Goal: Task Accomplishment & Management: Manage account settings

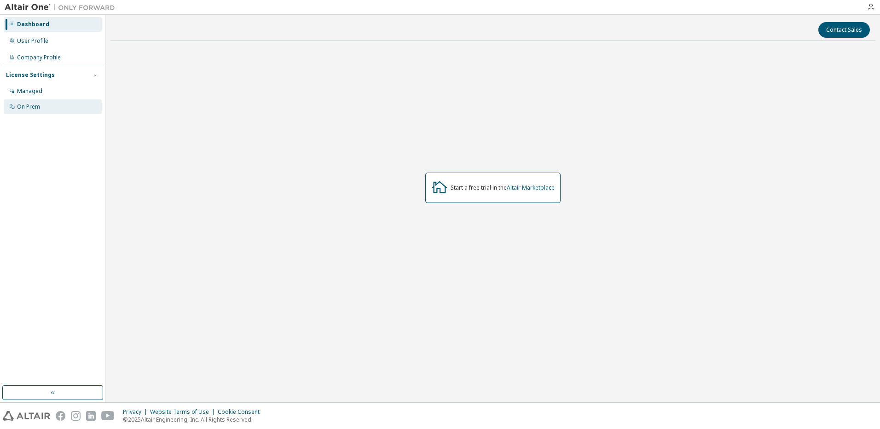
click at [58, 105] on div "On Prem" at bounding box center [53, 106] width 98 height 15
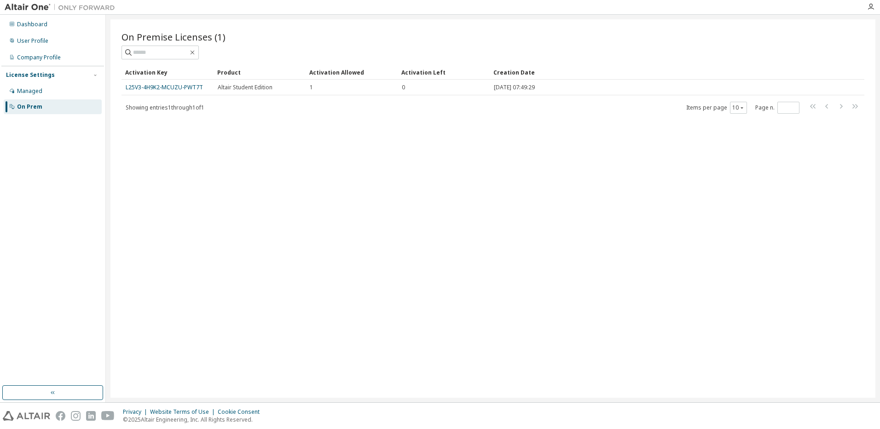
drag, startPoint x: 183, startPoint y: 86, endPoint x: 169, endPoint y: 106, distance: 24.8
click at [169, 116] on div "On Premise Licenses (1) Clear Load Save Save As Field Operator Value Select fil…" at bounding box center [493, 208] width 765 height 379
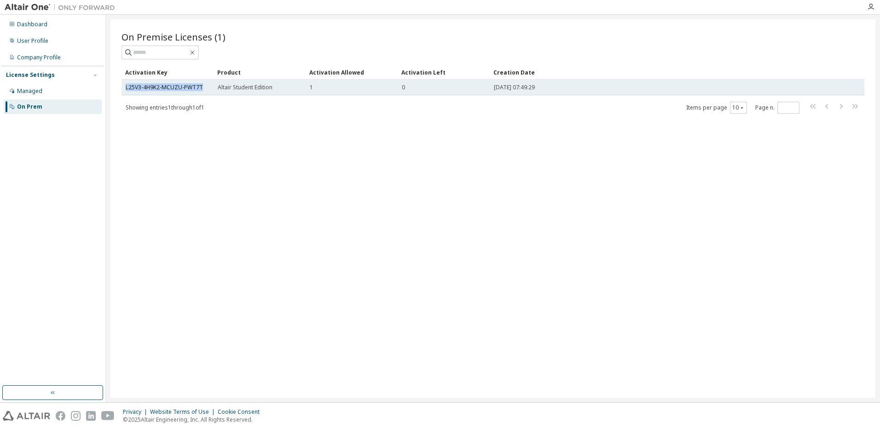
drag, startPoint x: 123, startPoint y: 89, endPoint x: 208, endPoint y: 84, distance: 84.4
click at [208, 84] on td "L25V3-4H9K2-MCUZU-PWT7T" at bounding box center [168, 88] width 92 height 16
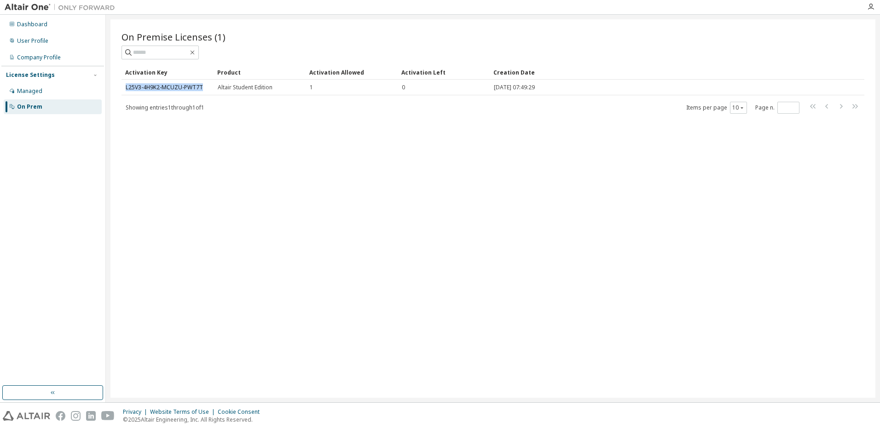
copy link "L25V3-4H9K2-MCUZU-PWT7T"
click at [440, 53] on div at bounding box center [493, 53] width 743 height 14
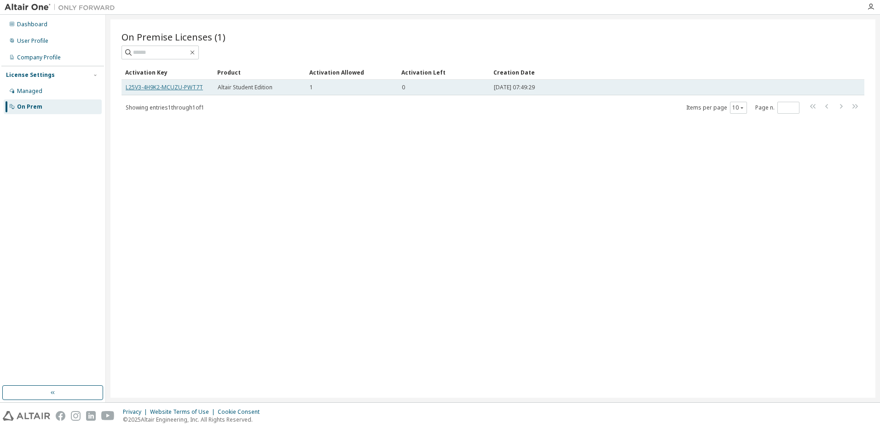
click at [178, 87] on link "L25V3-4H9K2-MCUZU-PWT7T" at bounding box center [164, 87] width 77 height 8
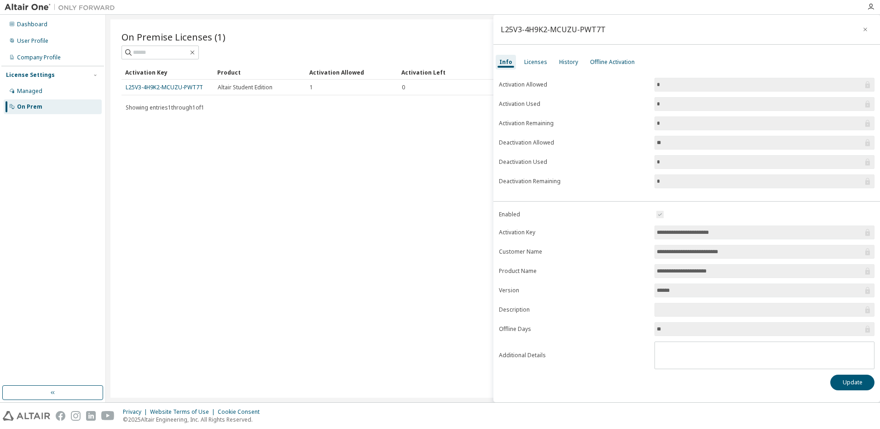
click at [391, 113] on div "Showing entries 1 through 1 of 1 Items per page 10 Page n. *" at bounding box center [493, 107] width 743 height 13
click at [873, 31] on div "L25V3-4H9K2-MCUZU-PWT7T" at bounding box center [687, 30] width 387 height 30
click at [863, 28] on icon "button" at bounding box center [865, 29] width 6 height 7
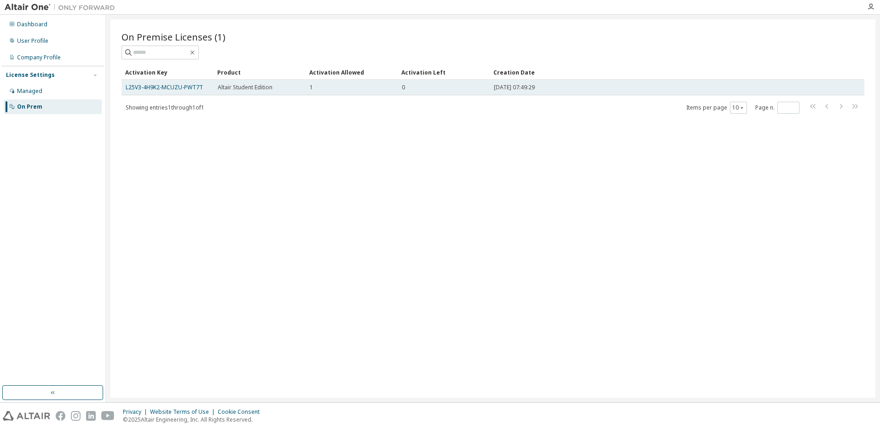
click at [185, 92] on td "L25V3-4H9K2-MCUZU-PWT7T" at bounding box center [168, 88] width 92 height 16
click at [183, 90] on link "L25V3-4H9K2-MCUZU-PWT7T" at bounding box center [164, 87] width 77 height 8
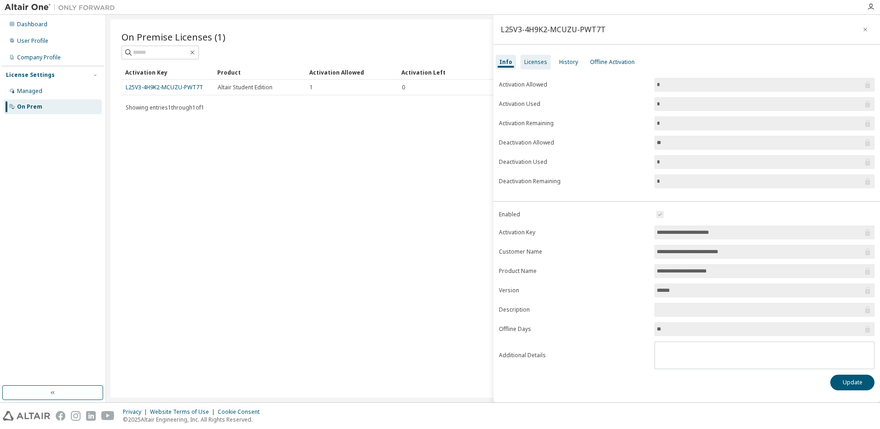
click at [530, 65] on div "Licenses" at bounding box center [535, 61] width 23 height 7
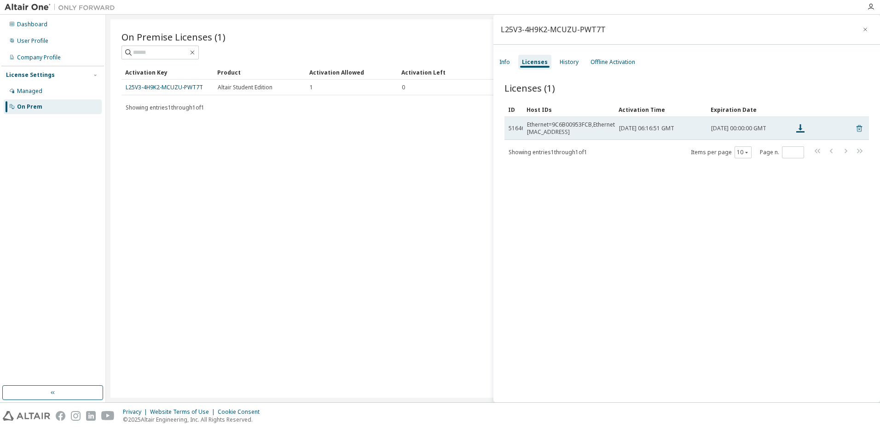
click at [856, 128] on icon at bounding box center [860, 128] width 8 height 11
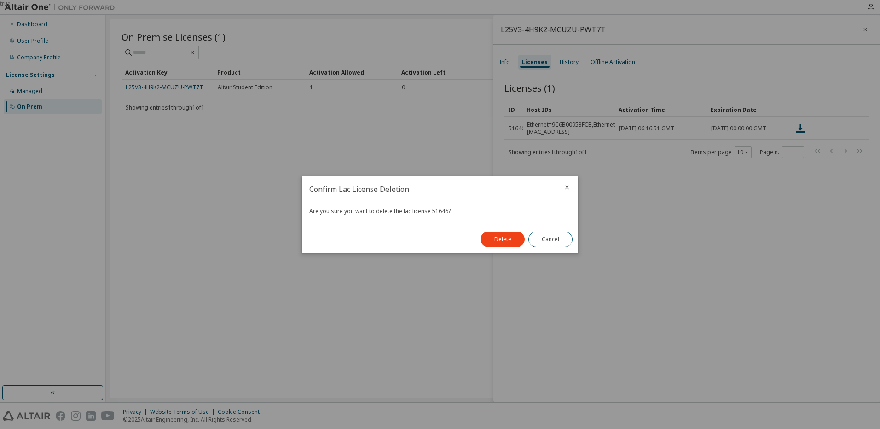
click at [576, 191] on div at bounding box center [567, 188] width 22 height 24
click at [565, 191] on button "close" at bounding box center [567, 187] width 7 height 7
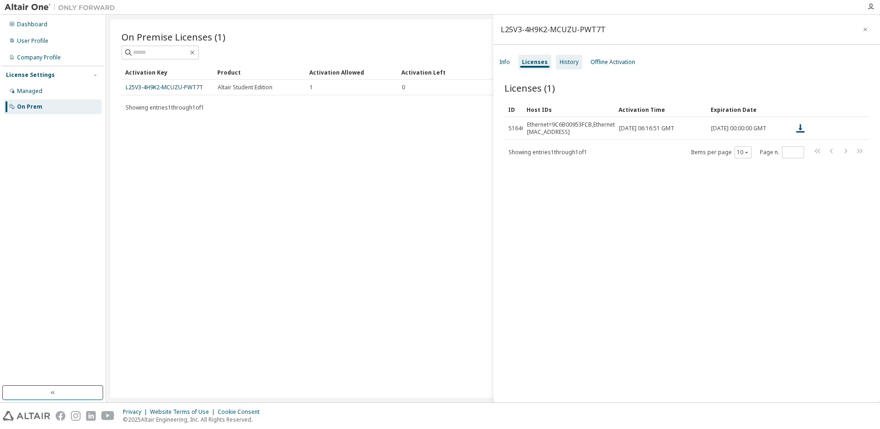
click at [565, 57] on div "History" at bounding box center [569, 62] width 26 height 15
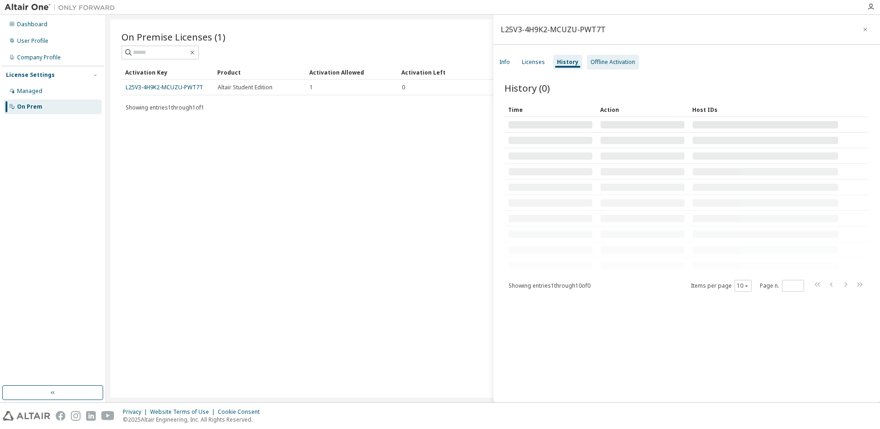
click at [608, 62] on div "Offline Activation" at bounding box center [613, 61] width 45 height 7
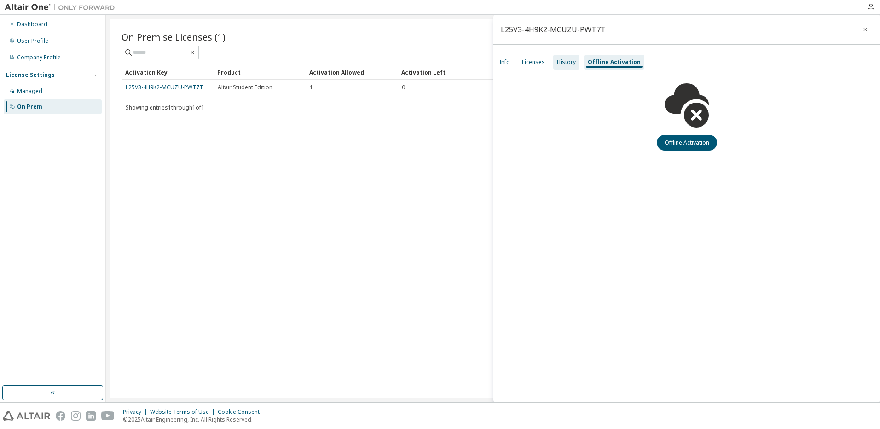
click at [563, 61] on div "History" at bounding box center [566, 61] width 19 height 7
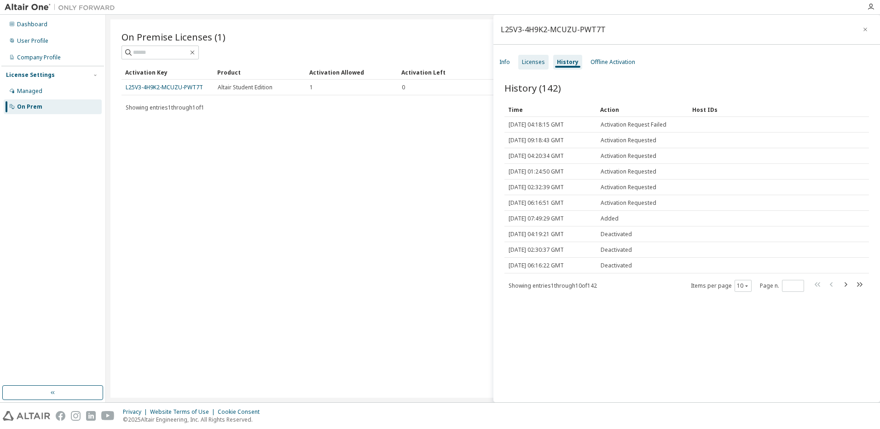
click at [534, 63] on div "Licenses" at bounding box center [533, 61] width 23 height 7
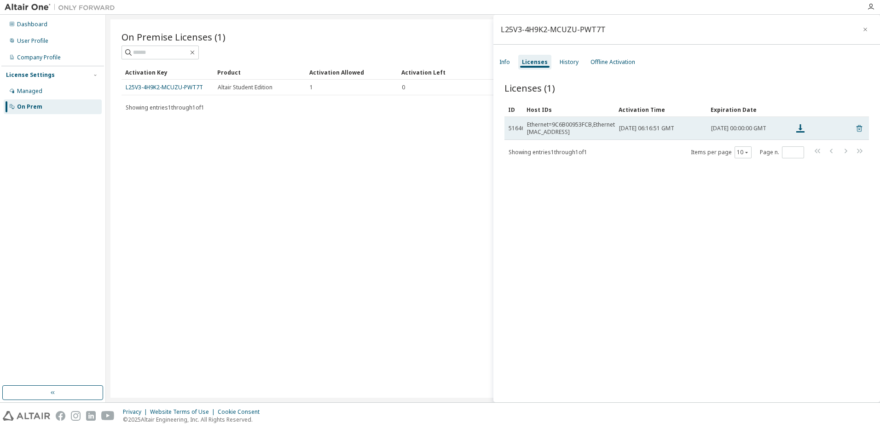
click at [857, 132] on icon at bounding box center [860, 128] width 6 height 7
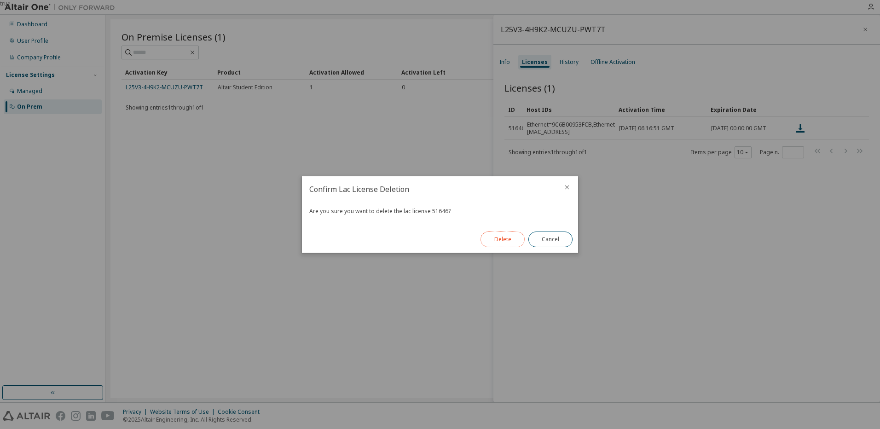
click at [493, 239] on button "Delete" at bounding box center [503, 240] width 44 height 16
click at [547, 244] on button "Close" at bounding box center [551, 240] width 44 height 16
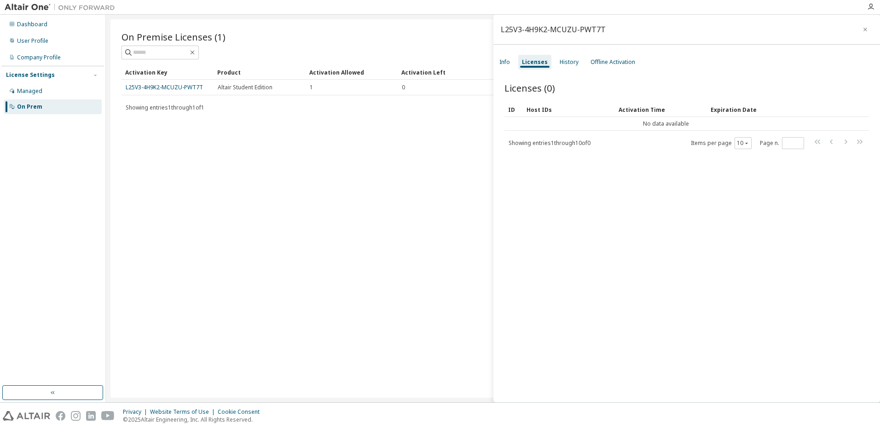
click at [323, 187] on div "On Premise Licenses (1) Clear Load Save Save As Field Operator Value Select fil…" at bounding box center [493, 208] width 765 height 379
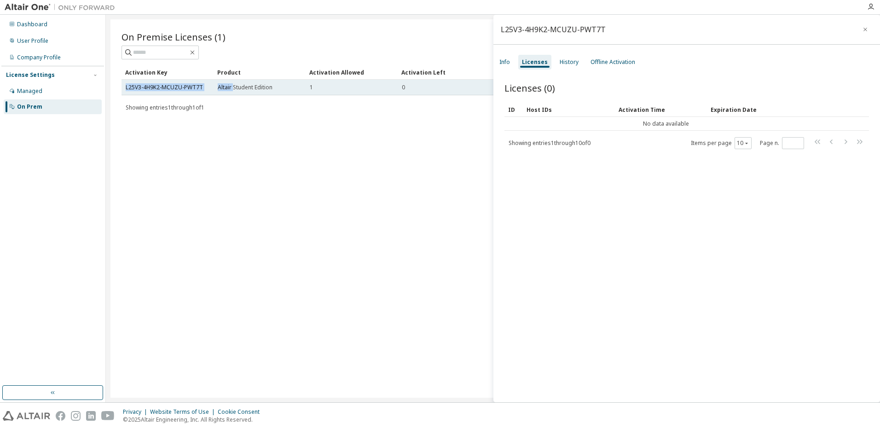
drag, startPoint x: 125, startPoint y: 87, endPoint x: 233, endPoint y: 82, distance: 108.8
click at [233, 82] on tr "L25V3-4H9K2-MCUZU-PWT7T Altair Student Edition 1 0 2025-05-13 07:49:29" at bounding box center [493, 88] width 743 height 16
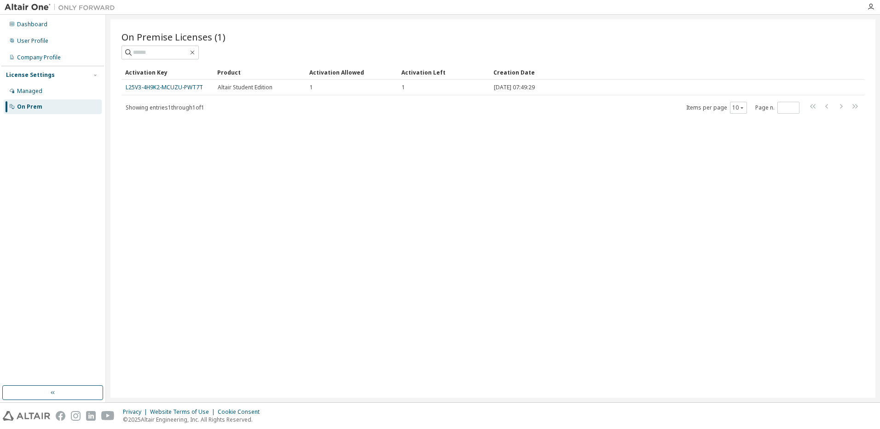
click at [224, 251] on div "On Premise Licenses (1) Clear Load Save Save As Field Operator Value Select fil…" at bounding box center [493, 208] width 765 height 379
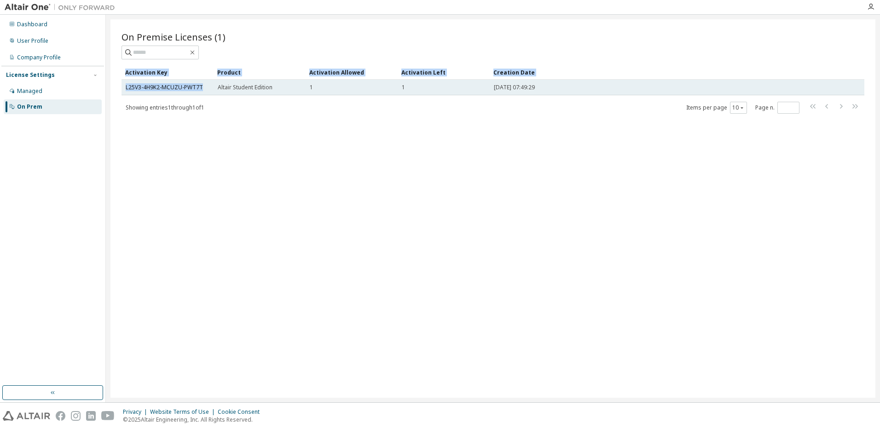
drag, startPoint x: 110, startPoint y: 83, endPoint x: 208, endPoint y: 83, distance: 97.6
click at [208, 83] on div "On Premise Licenses (1) Clear Load Save Save As Field Operator Value Select fil…" at bounding box center [493, 209] width 775 height 388
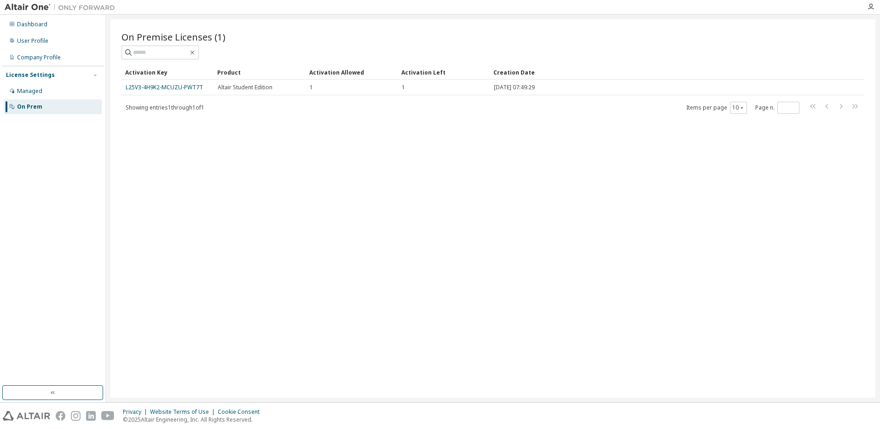
drag, startPoint x: 208, startPoint y: 83, endPoint x: 287, endPoint y: 156, distance: 108.2
click at [287, 156] on div "On Premise Licenses (1) Clear Load Save Save As Field Operator Value Select fil…" at bounding box center [493, 208] width 765 height 379
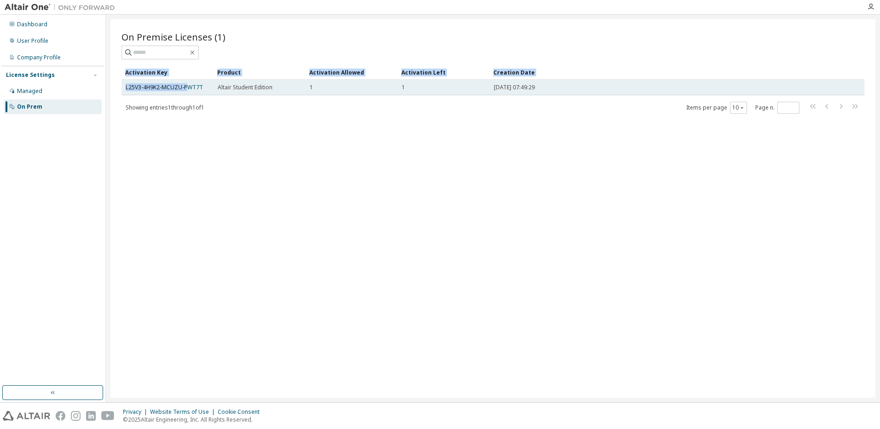
drag, startPoint x: 125, startPoint y: 88, endPoint x: 191, endPoint y: 82, distance: 66.2
click at [191, 82] on div "On Premise Licenses (1) Clear Load Save Save As Field Operator Value Select fil…" at bounding box center [493, 208] width 765 height 379
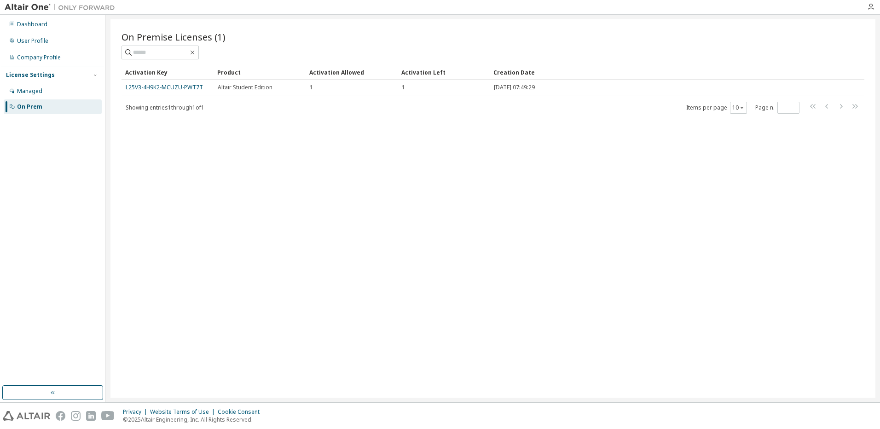
drag, startPoint x: 191, startPoint y: 82, endPoint x: 237, endPoint y: 128, distance: 65.1
click at [237, 128] on div "On Premise Licenses (1) Clear Load Save Save As Field Operator Value Select fil…" at bounding box center [493, 208] width 765 height 379
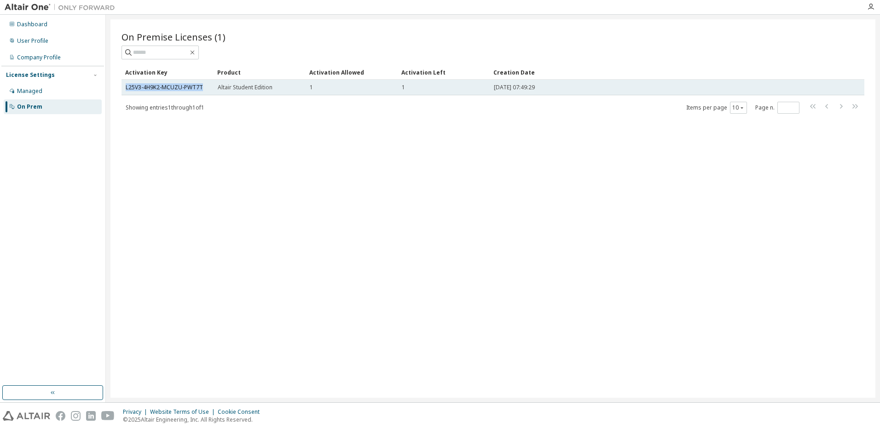
drag, startPoint x: 123, startPoint y: 88, endPoint x: 213, endPoint y: 81, distance: 90.6
click at [213, 81] on td "L25V3-4H9K2-MCUZU-PWT7T" at bounding box center [168, 88] width 92 height 16
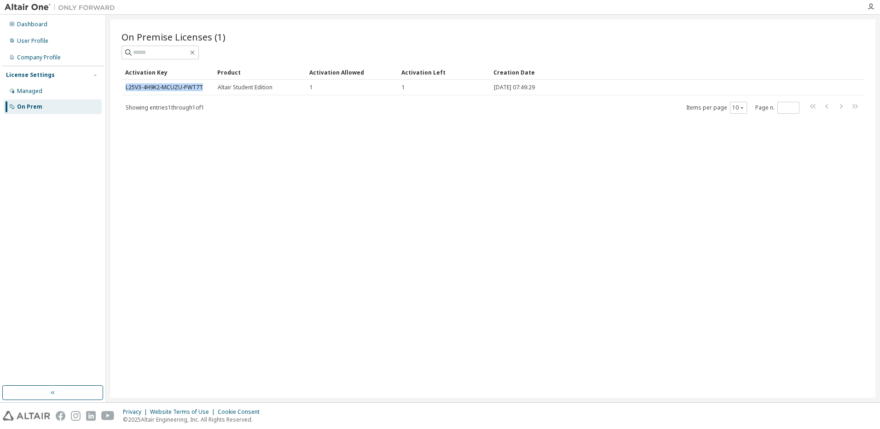
copy link "L25V3-4H9K2-MCUZU-PWT7T"
click at [464, 429] on html "Dashboard User Profile Company Profile License Settings Managed On Prem On Prem…" at bounding box center [440, 214] width 880 height 429
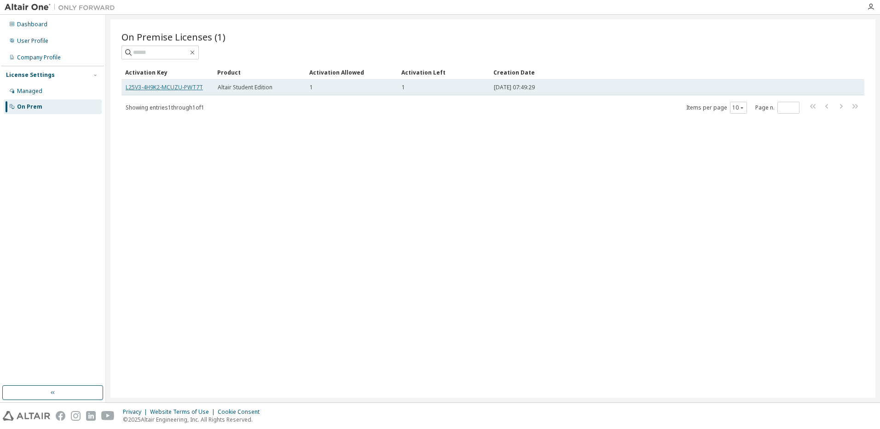
click at [180, 89] on link "L25V3-4H9K2-MCUZU-PWT7T" at bounding box center [164, 87] width 77 height 8
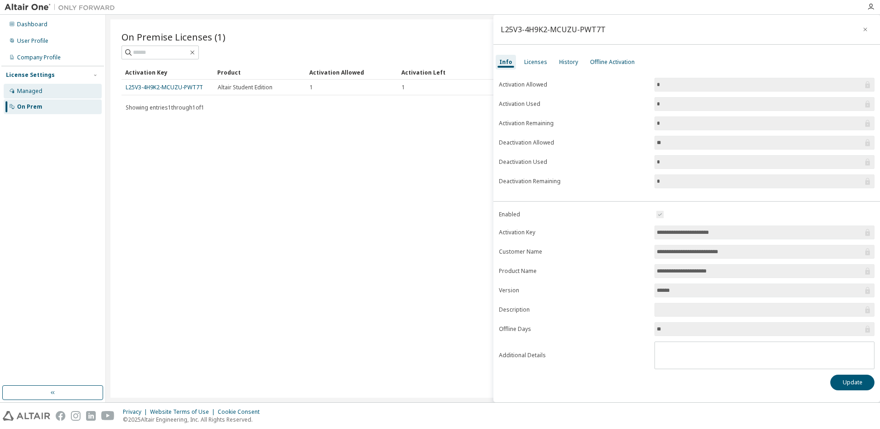
click at [65, 98] on div "Managed" at bounding box center [53, 91] width 98 height 15
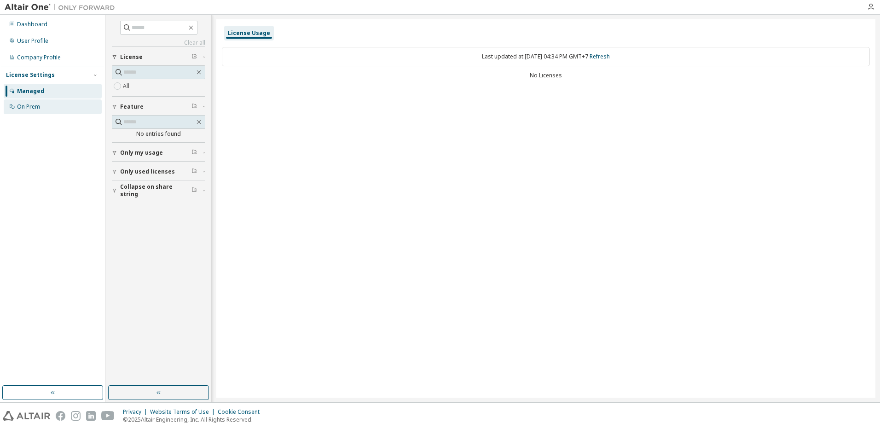
click at [49, 104] on div "On Prem" at bounding box center [53, 106] width 98 height 15
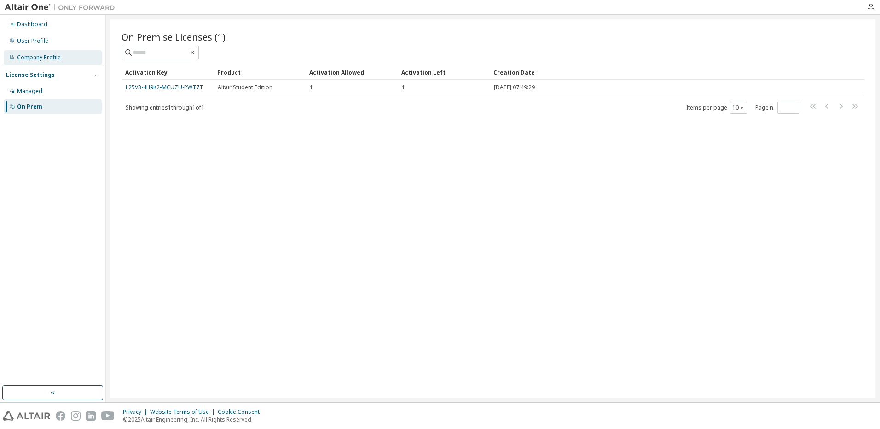
click at [55, 62] on div "Company Profile" at bounding box center [53, 57] width 98 height 15
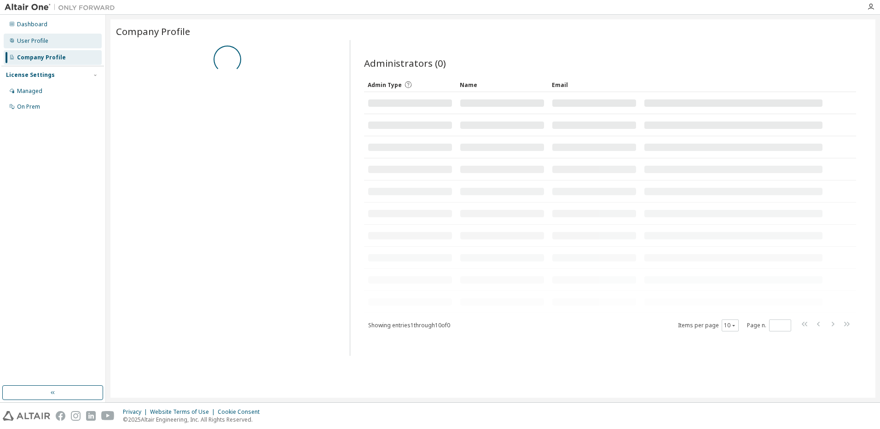
click at [42, 42] on div "User Profile" at bounding box center [32, 40] width 31 height 7
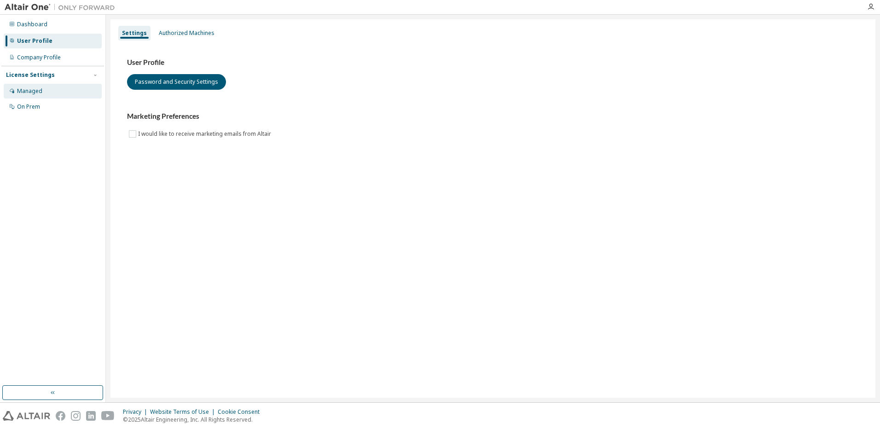
click at [42, 97] on div "Managed" at bounding box center [53, 91] width 98 height 15
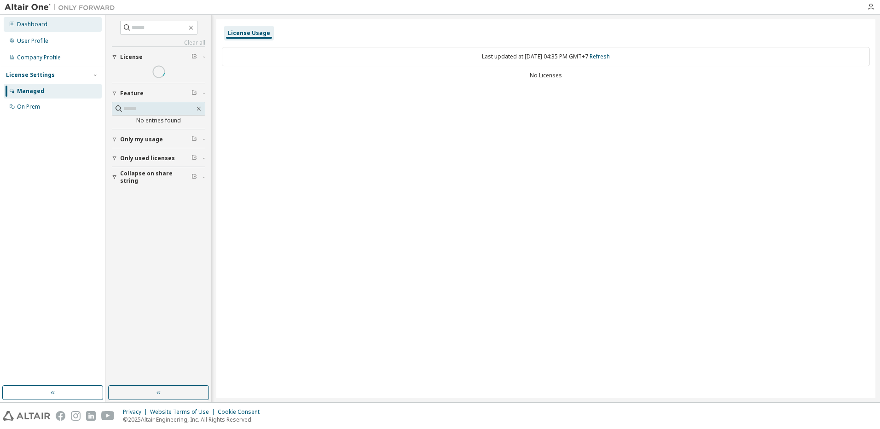
click at [39, 25] on div "Dashboard" at bounding box center [32, 24] width 30 height 7
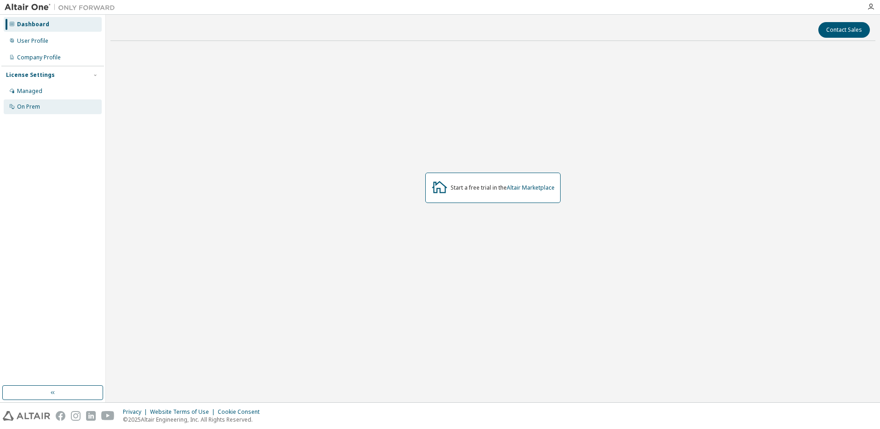
click at [48, 103] on div "On Prem" at bounding box center [53, 106] width 98 height 15
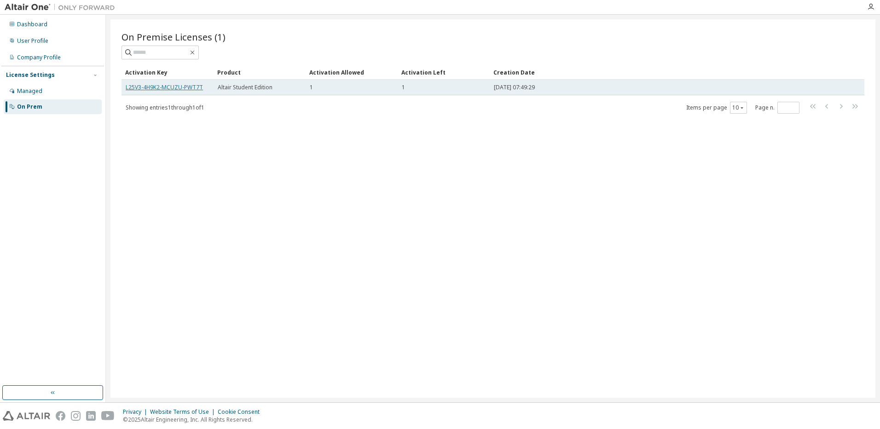
click at [177, 84] on link "L25V3-4H9K2-MCUZU-PWT7T" at bounding box center [164, 87] width 77 height 8
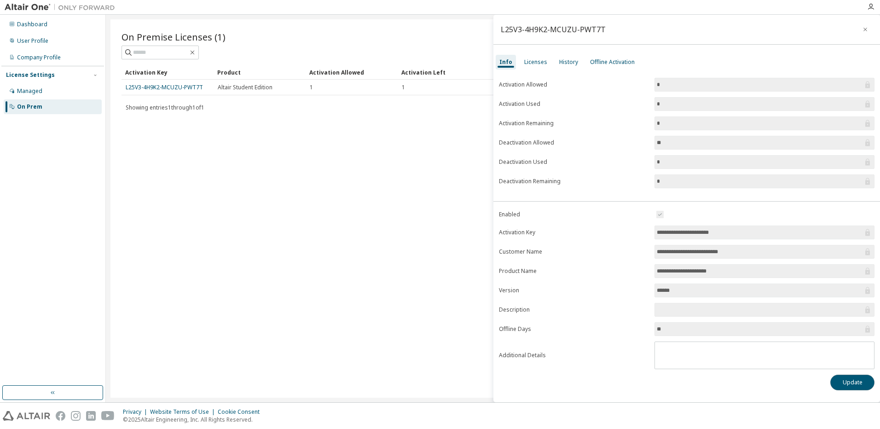
click at [856, 380] on button "Update" at bounding box center [853, 383] width 44 height 16
click at [866, 387] on button "Update" at bounding box center [853, 383] width 44 height 16
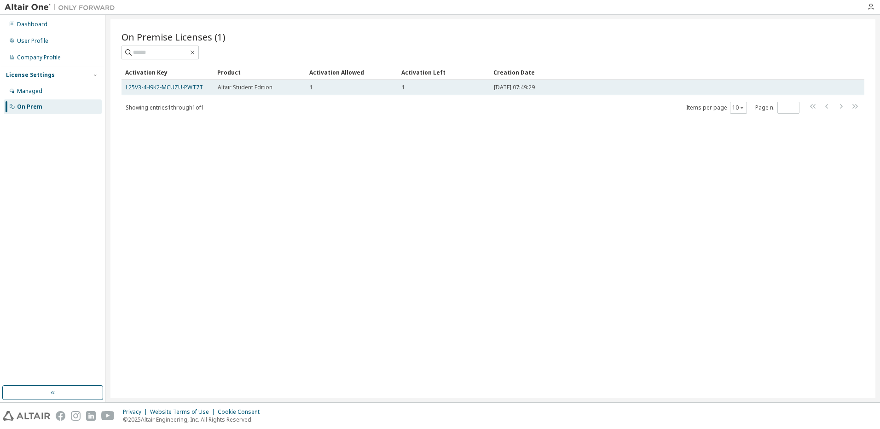
click at [163, 93] on td "L25V3-4H9K2-MCUZU-PWT7T" at bounding box center [168, 88] width 92 height 16
click at [164, 90] on link "L25V3-4H9K2-MCUZU-PWT7T" at bounding box center [164, 87] width 77 height 8
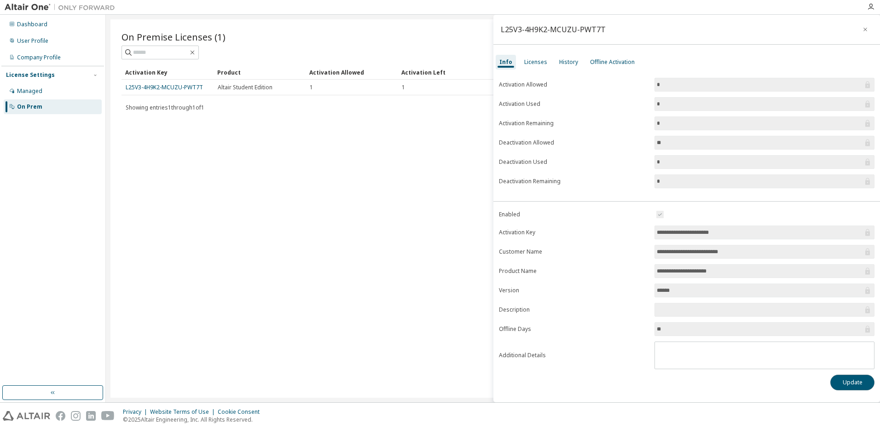
click at [857, 388] on button "Update" at bounding box center [853, 383] width 44 height 16
click at [540, 64] on div "Licenses" at bounding box center [535, 61] width 23 height 7
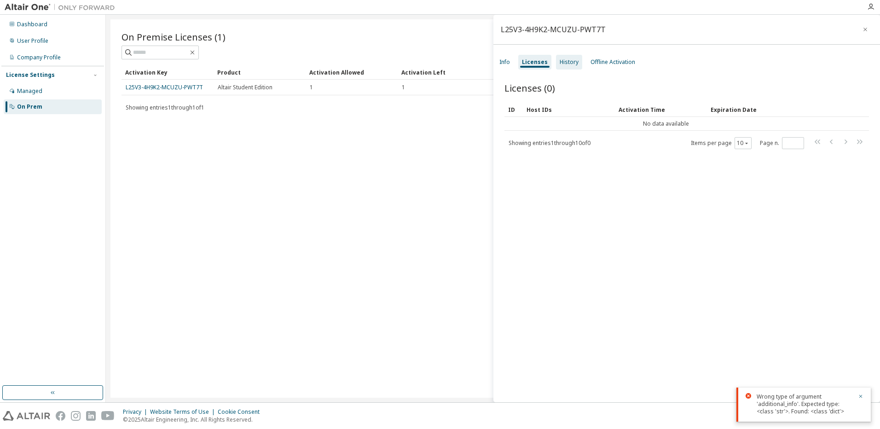
click at [562, 60] on div "History" at bounding box center [569, 61] width 19 height 7
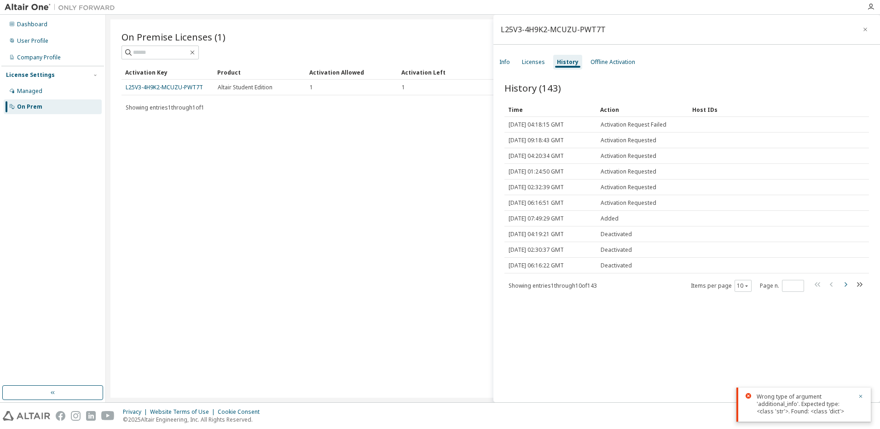
click at [845, 289] on icon "button" at bounding box center [845, 284] width 11 height 11
type input "*"
click at [598, 58] on div "Offline Activation" at bounding box center [613, 61] width 45 height 7
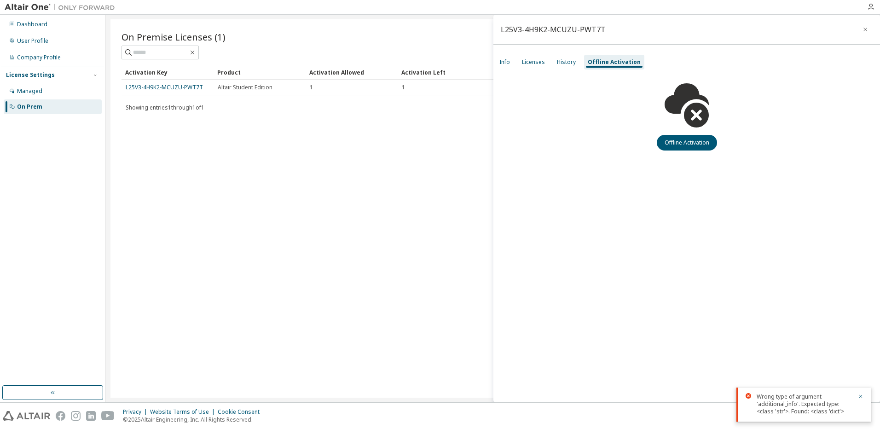
click at [514, 65] on div "Info Licenses History Offline Activation" at bounding box center [687, 62] width 387 height 17
click at [502, 61] on div "Info" at bounding box center [505, 61] width 11 height 7
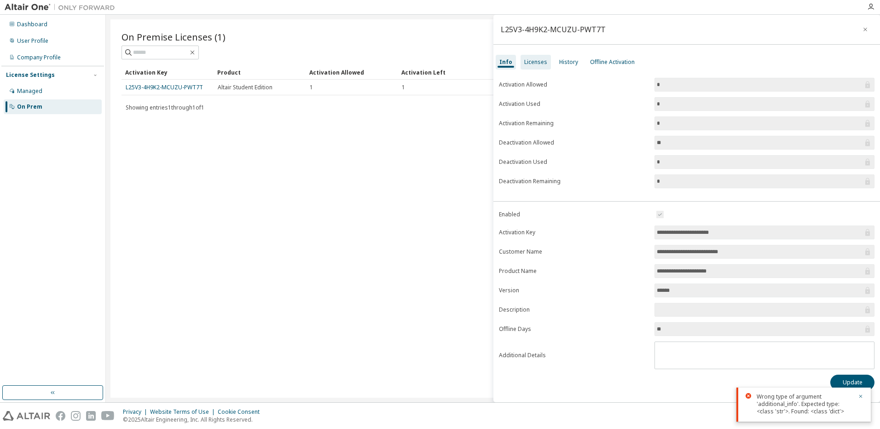
click at [527, 60] on div "Licenses" at bounding box center [535, 61] width 23 height 7
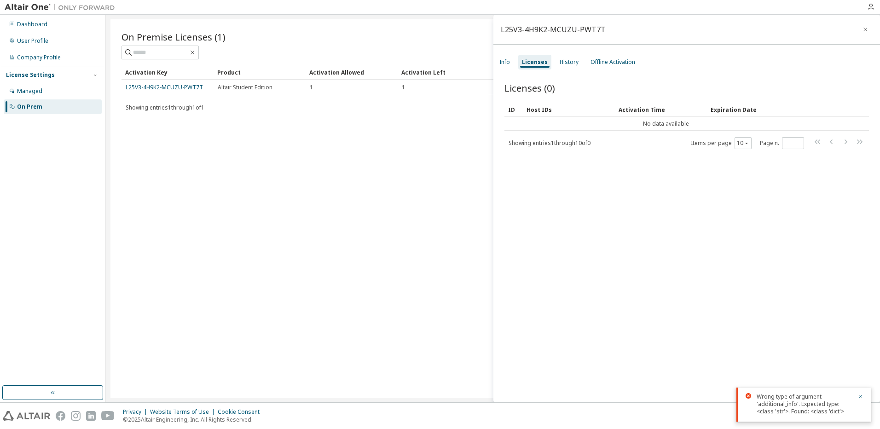
click at [388, 145] on div "On Premise Licenses (1) Clear Load Save Save As Field Operator Value Select fil…" at bounding box center [493, 208] width 765 height 379
drag, startPoint x: 139, startPoint y: 89, endPoint x: 129, endPoint y: 172, distance: 83.4
click at [129, 172] on div "On Premise Licenses (1) Clear Load Save Save As Field Operator Value Select fil…" at bounding box center [493, 208] width 765 height 379
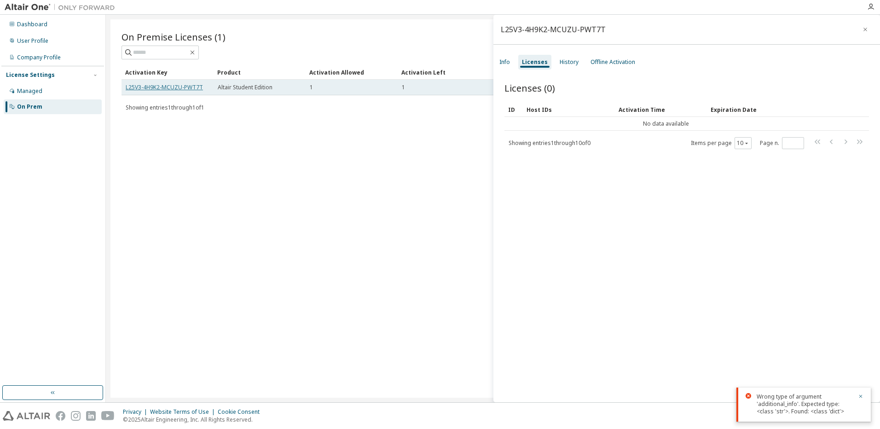
click at [146, 89] on link "L25V3-4H9K2-MCUZU-PWT7T" at bounding box center [164, 87] width 77 height 8
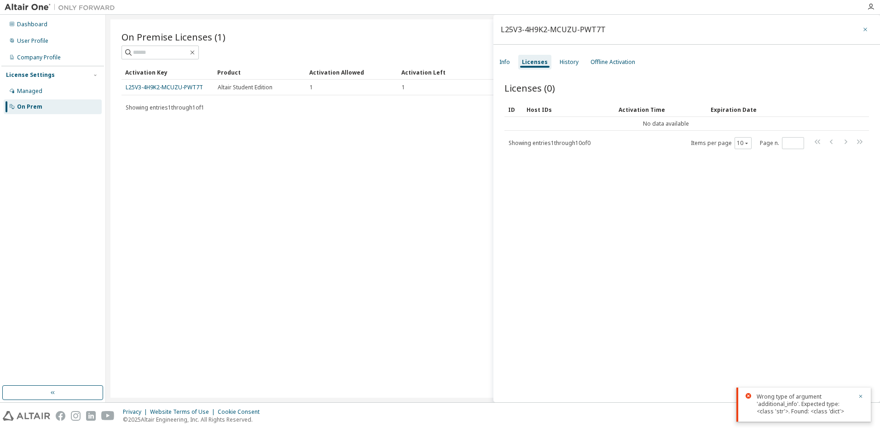
click at [864, 29] on button "button" at bounding box center [865, 29] width 15 height 15
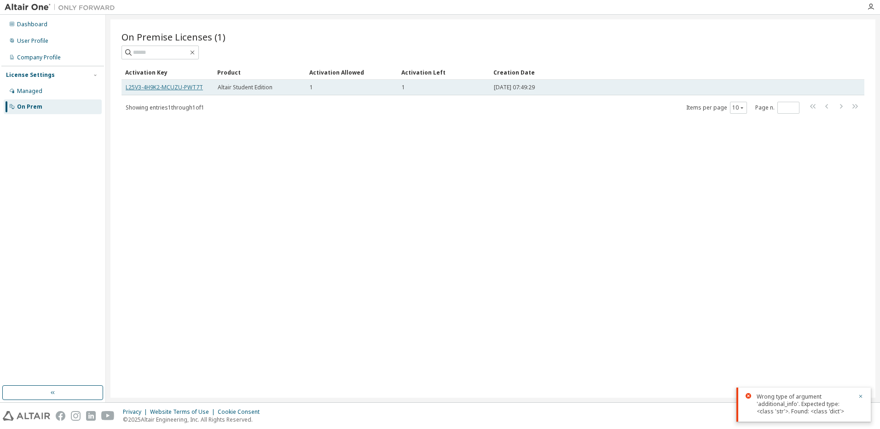
click at [150, 89] on link "L25V3-4H9K2-MCUZU-PWT7T" at bounding box center [164, 87] width 77 height 8
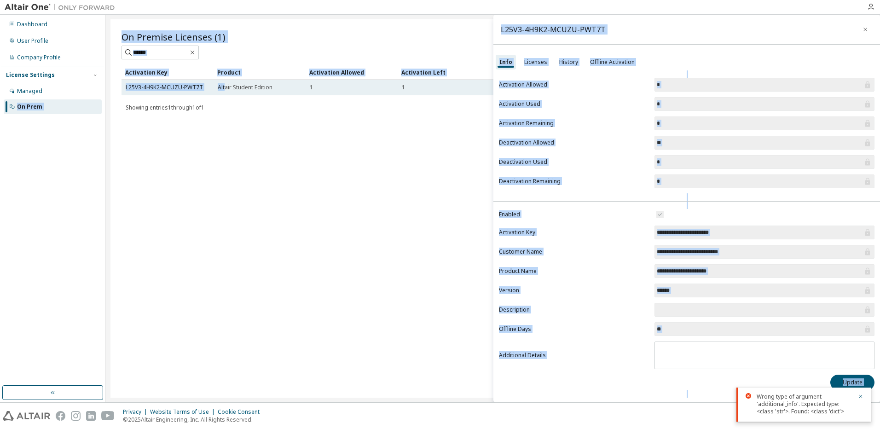
drag, startPoint x: 102, startPoint y: 84, endPoint x: 226, endPoint y: 83, distance: 123.9
click at [226, 83] on div "**********" at bounding box center [440, 209] width 880 height 388
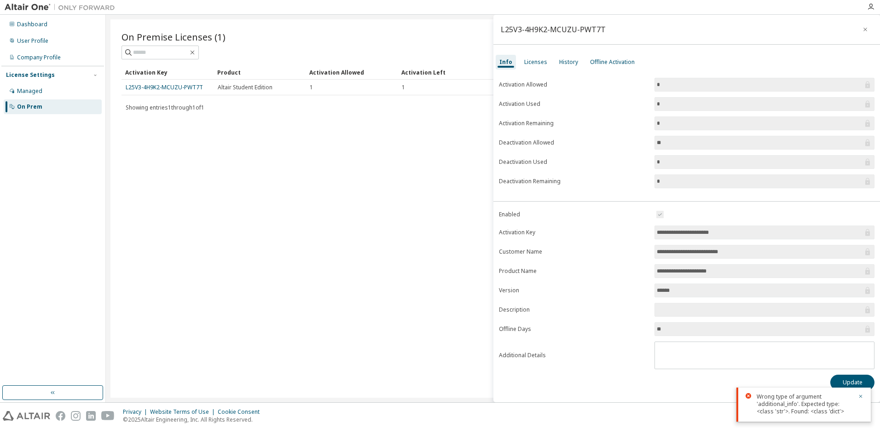
click at [868, 396] on div "Wrong type of argument 'additional_info'. Expected type: <class 'str'>. Found: …" at bounding box center [804, 405] width 134 height 34
click at [863, 393] on div "Wrong type of argument 'additional_info'. Expected type: <class 'str'>. Found: …" at bounding box center [804, 405] width 134 height 34
click at [862, 396] on icon "button" at bounding box center [861, 397] width 6 height 6
click at [861, 394] on body "**********" at bounding box center [440, 214] width 880 height 429
click at [862, 380] on button "Update" at bounding box center [853, 383] width 44 height 16
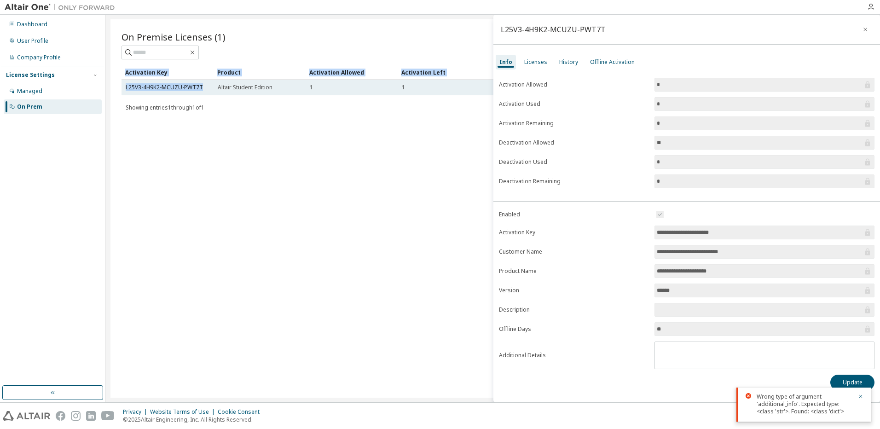
drag, startPoint x: 121, startPoint y: 93, endPoint x: 202, endPoint y: 84, distance: 81.0
click at [202, 84] on div "On Premise Licenses (1) Clear Load Save Save As Field Operator Value Select fil…" at bounding box center [493, 208] width 765 height 379
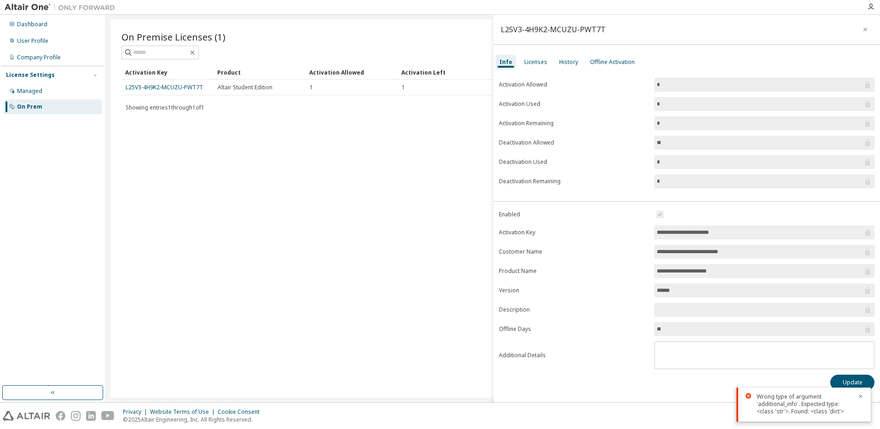
drag, startPoint x: 202, startPoint y: 84, endPoint x: 217, endPoint y: 111, distance: 31.0
click at [217, 111] on div "Showing entries 1 through 1 of 1 Items per page 10 Page n. *" at bounding box center [493, 107] width 743 height 13
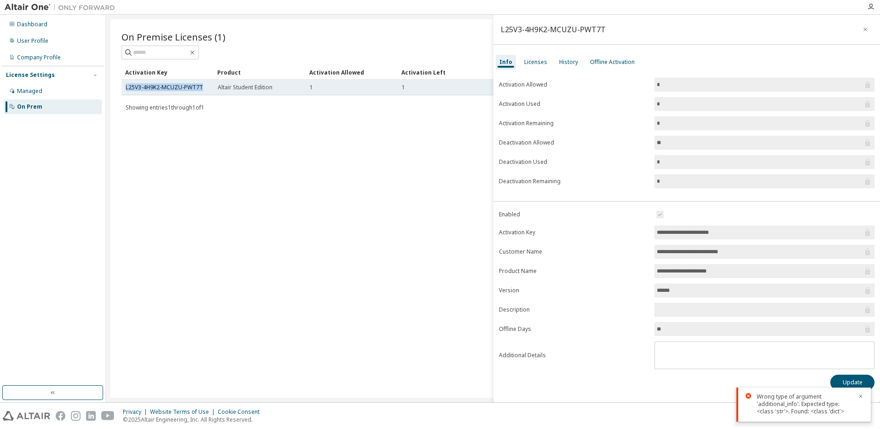
drag, startPoint x: 208, startPoint y: 87, endPoint x: 122, endPoint y: 87, distance: 85.2
click at [122, 87] on td "L25V3-4H9K2-MCUZU-PWT7T" at bounding box center [168, 88] width 92 height 16
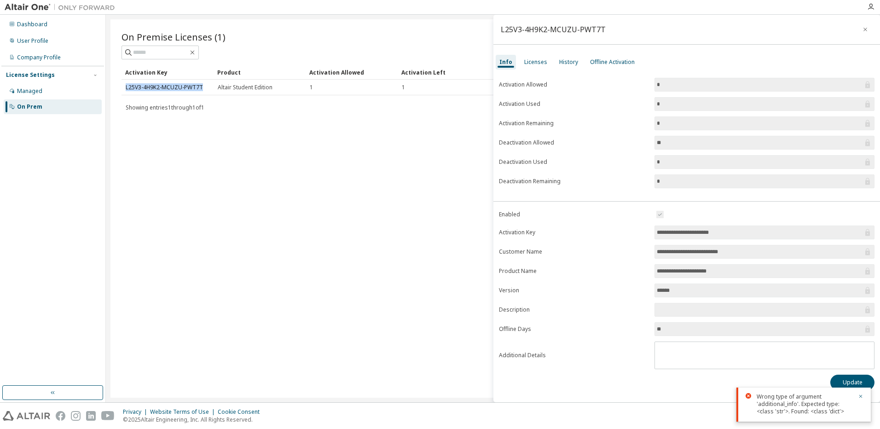
copy link "L25V3-4H9K2-MCUZU-PWT7T"
